Goal: Check status: Check status

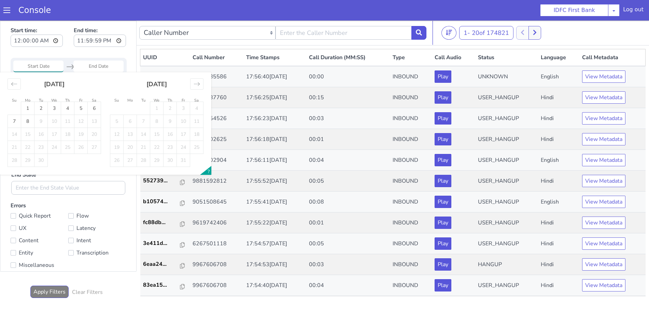
click at [33, 66] on input "Start Date" at bounding box center [38, 66] width 50 height 12
click at [12, 81] on icon "Move backward to switch to the previous month." at bounding box center [14, 84] width 6 height 6
click at [147, 109] on td "1" at bounding box center [143, 108] width 13 height 13
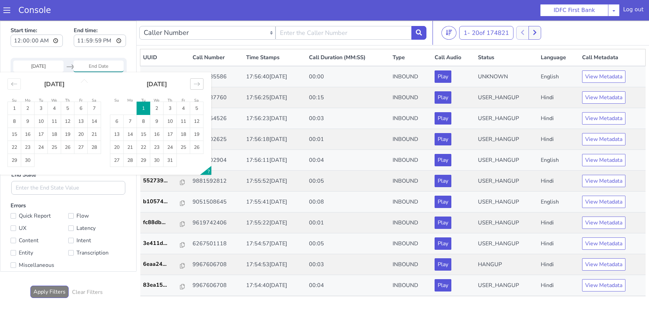
click at [199, 85] on icon "Move forward to switch to the next month." at bounding box center [197, 84] width 6 height 6
click at [12, 84] on icon "Move backward to switch to the previous month." at bounding box center [14, 83] width 6 height 3
click at [13, 109] on td "1" at bounding box center [14, 108] width 13 height 13
type input "[DATE]"
click at [100, 65] on input "End Date" at bounding box center [98, 66] width 50 height 12
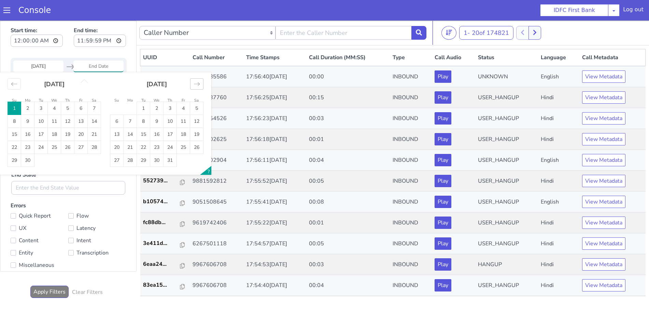
click at [197, 85] on icon "Move forward to switch to the next month." at bounding box center [197, 84] width 6 height 6
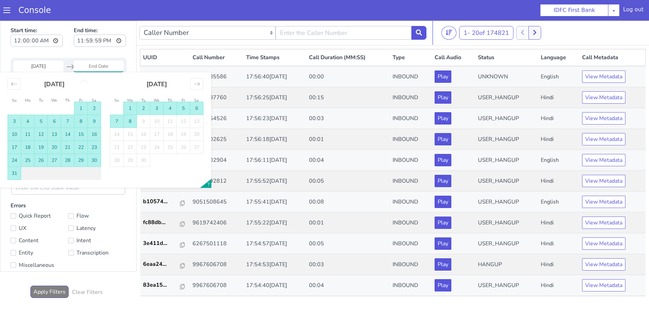
click at [129, 119] on td "8" at bounding box center [130, 121] width 13 height 13
type input "[DATE]"
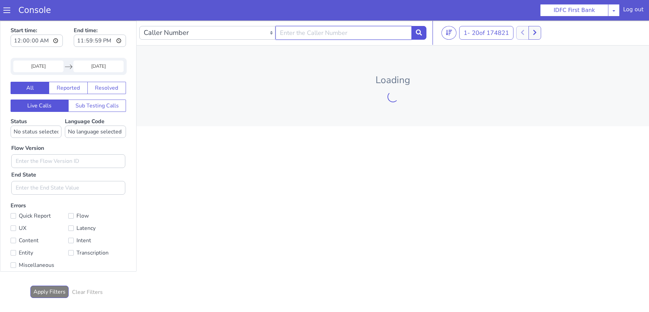
click at [350, 36] on input "text" at bounding box center [344, 33] width 136 height 14
click at [418, 30] on icon at bounding box center [419, 32] width 6 height 6
click at [415, 34] on button at bounding box center [419, 33] width 15 height 14
click at [420, 30] on icon at bounding box center [419, 32] width 6 height 6
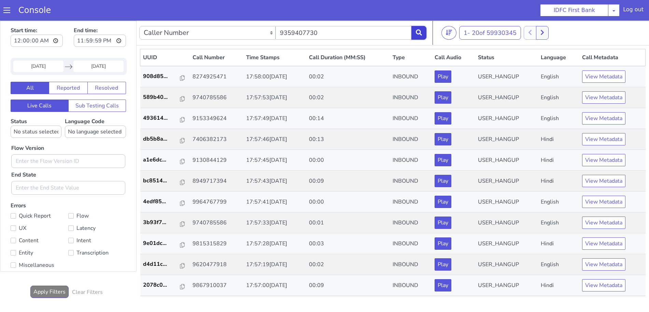
click at [422, 32] on icon at bounding box center [419, 32] width 6 height 6
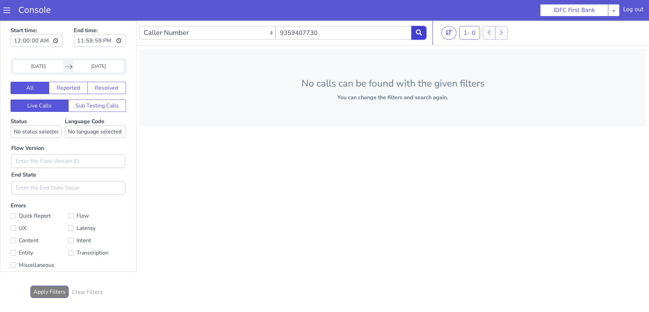
click at [422, 32] on icon at bounding box center [419, 32] width 6 height 6
click at [417, 33] on icon at bounding box center [419, 32] width 6 height 6
click at [357, 35] on input "9359407730" at bounding box center [344, 33] width 136 height 14
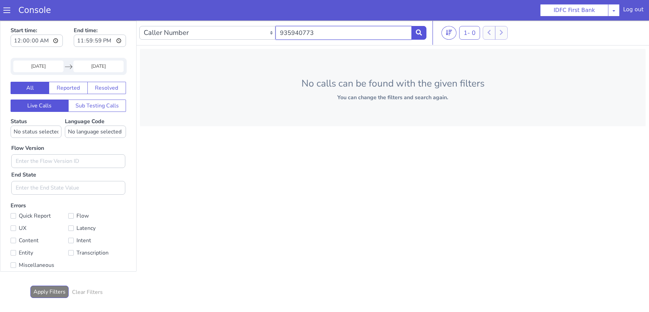
type input "9359407730"
click at [419, 30] on icon at bounding box center [419, 32] width 6 height 6
click at [415, 33] on button at bounding box center [419, 33] width 15 height 14
click at [334, 35] on input "9359407730" at bounding box center [344, 33] width 136 height 14
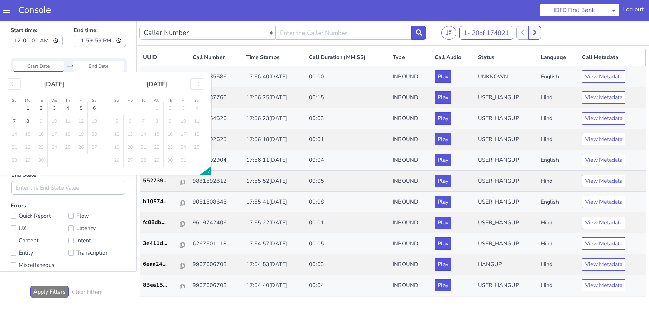
click at [40, 64] on input "Start Date" at bounding box center [38, 66] width 50 height 12
click at [13, 82] on icon "Move backward to switch to the previous month." at bounding box center [14, 83] width 6 height 3
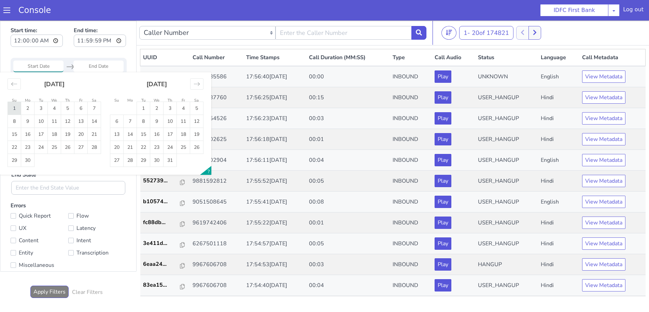
click at [15, 109] on td "1" at bounding box center [14, 108] width 13 height 13
type input "[DATE]"
click at [193, 85] on div "Move forward to switch to the next month." at bounding box center [196, 83] width 13 height 11
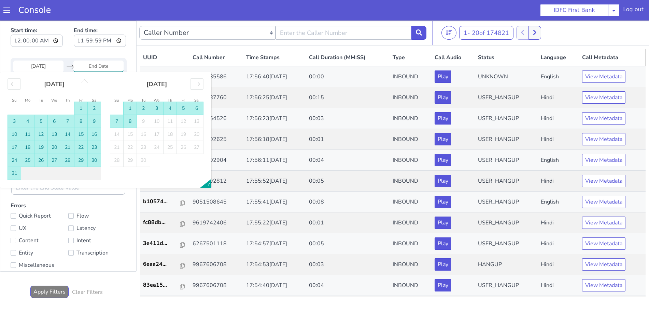
click at [129, 122] on td "8" at bounding box center [130, 121] width 13 height 13
type input "[DATE]"
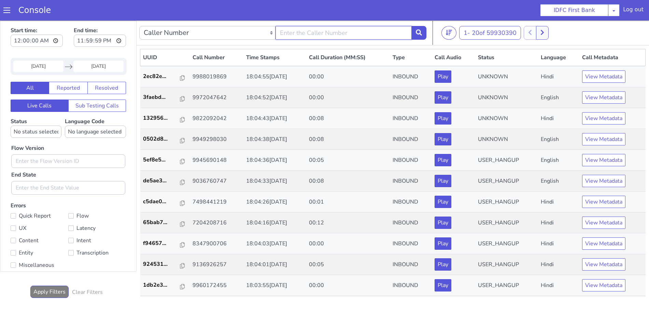
click at [325, 35] on input "text" at bounding box center [344, 33] width 136 height 14
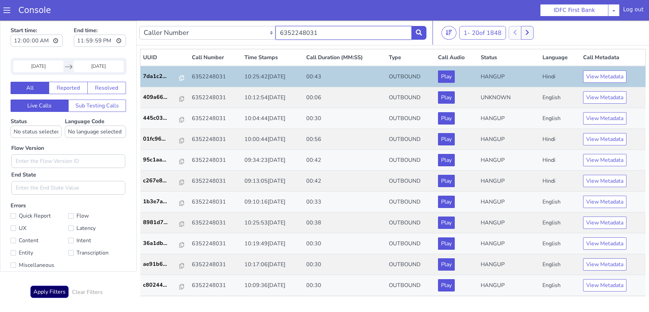
click at [321, 33] on input "6352248031" at bounding box center [344, 33] width 136 height 14
type input "9359407730"
click at [420, 31] on icon at bounding box center [419, 32] width 6 height 6
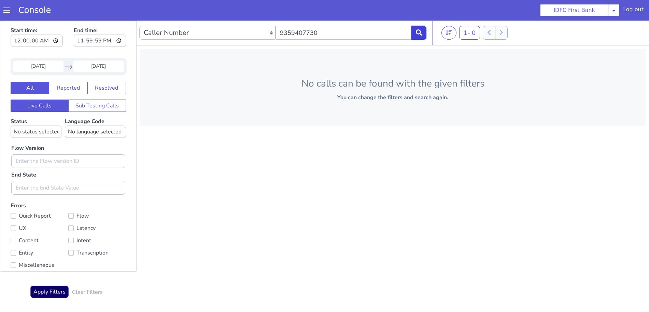
click at [420, 31] on icon at bounding box center [419, 32] width 6 height 6
